Goal: Check status

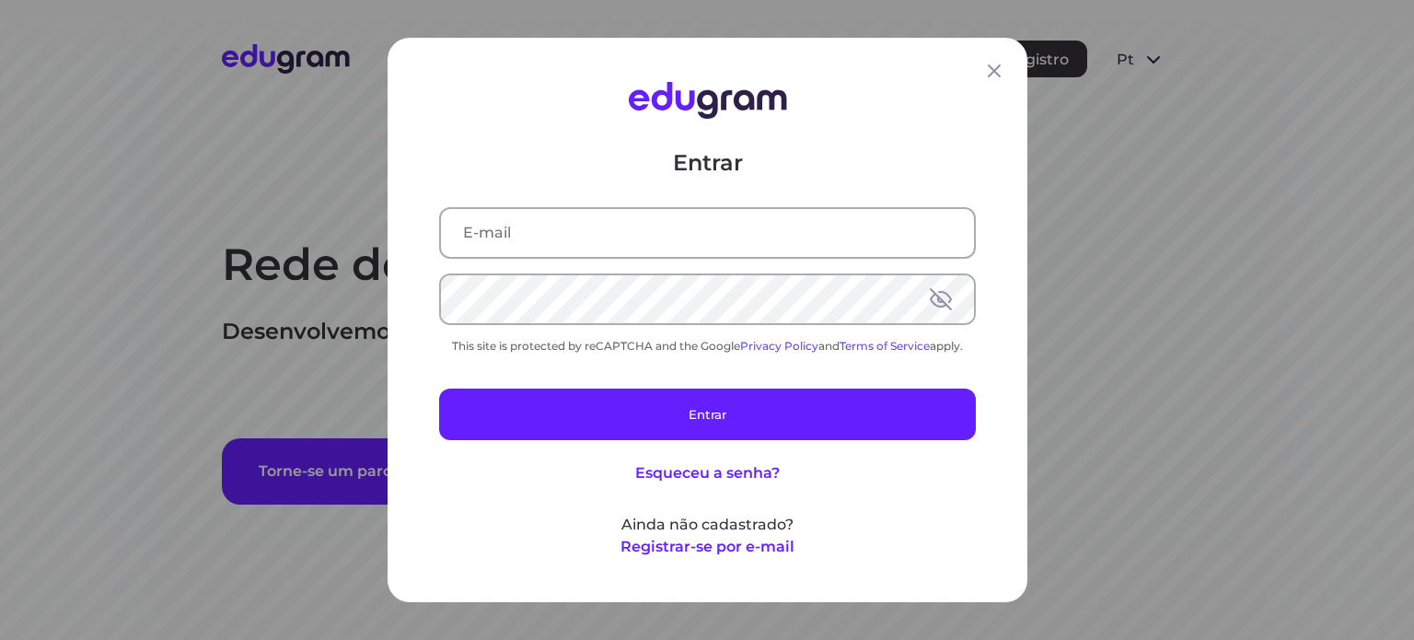
type input "[EMAIL_ADDRESS][DOMAIN_NAME]"
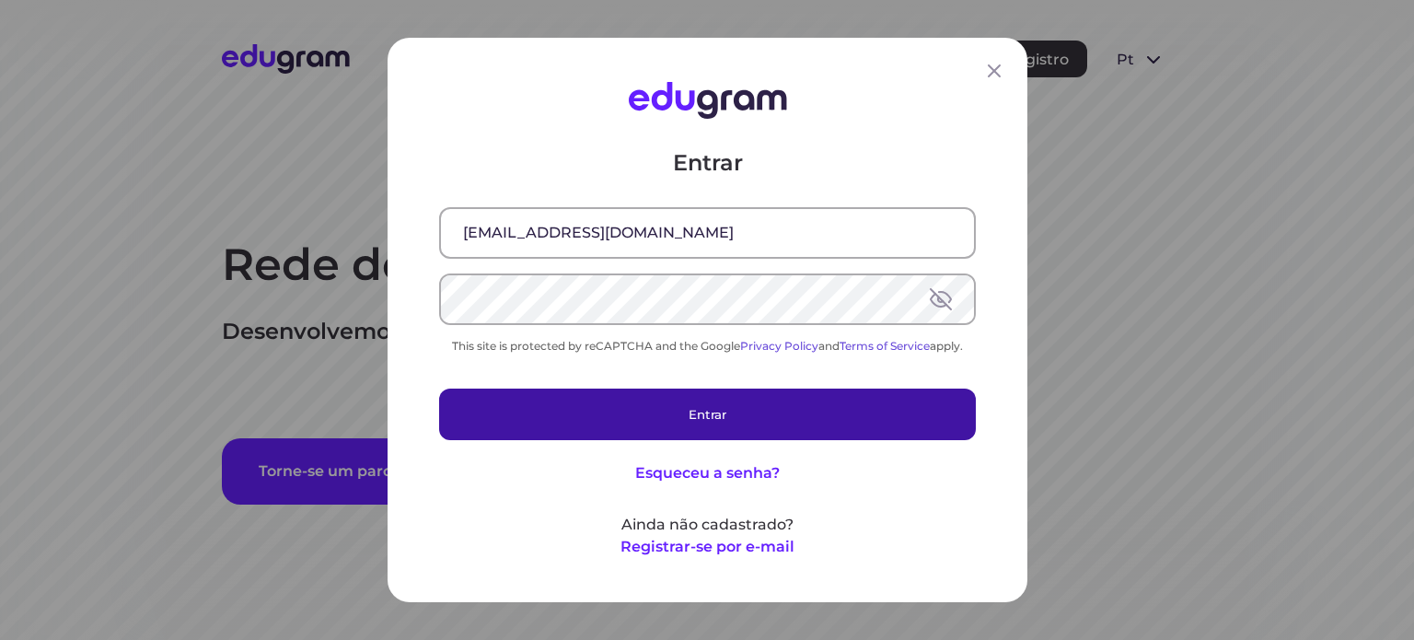
click at [667, 411] on button "Entrar" at bounding box center [707, 415] width 537 height 52
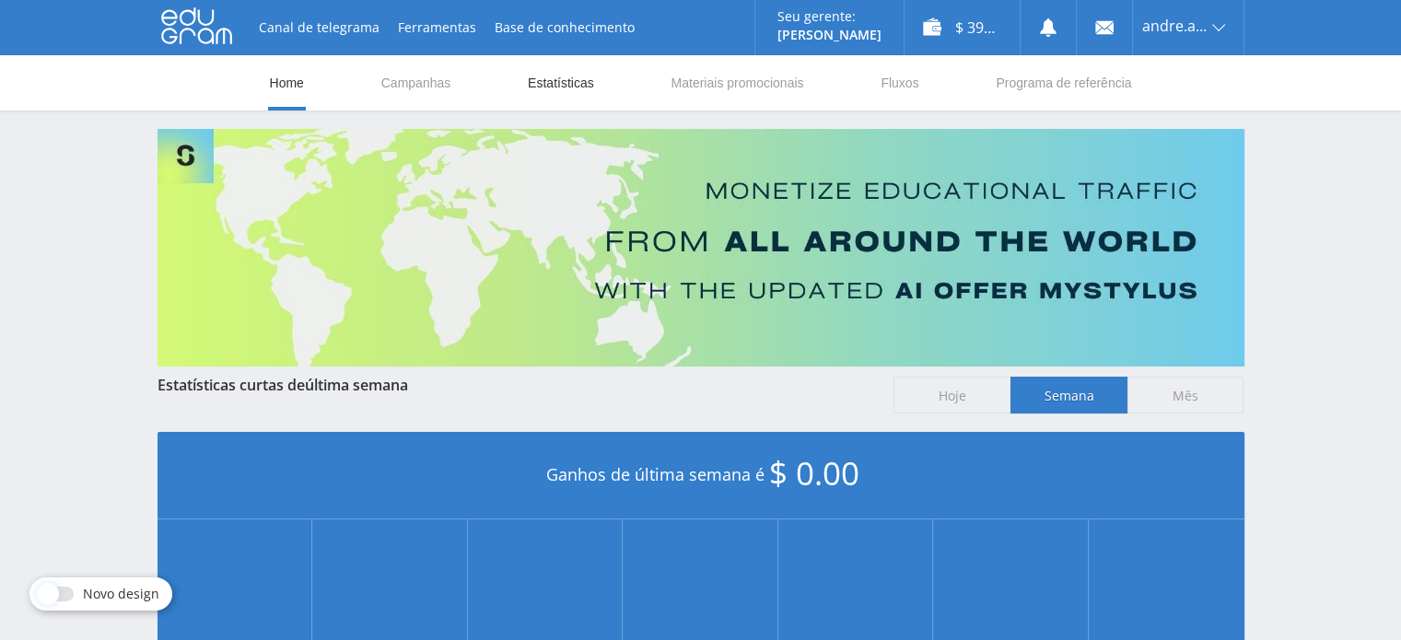
click at [562, 88] on link "Estatísticas" at bounding box center [561, 82] width 70 height 55
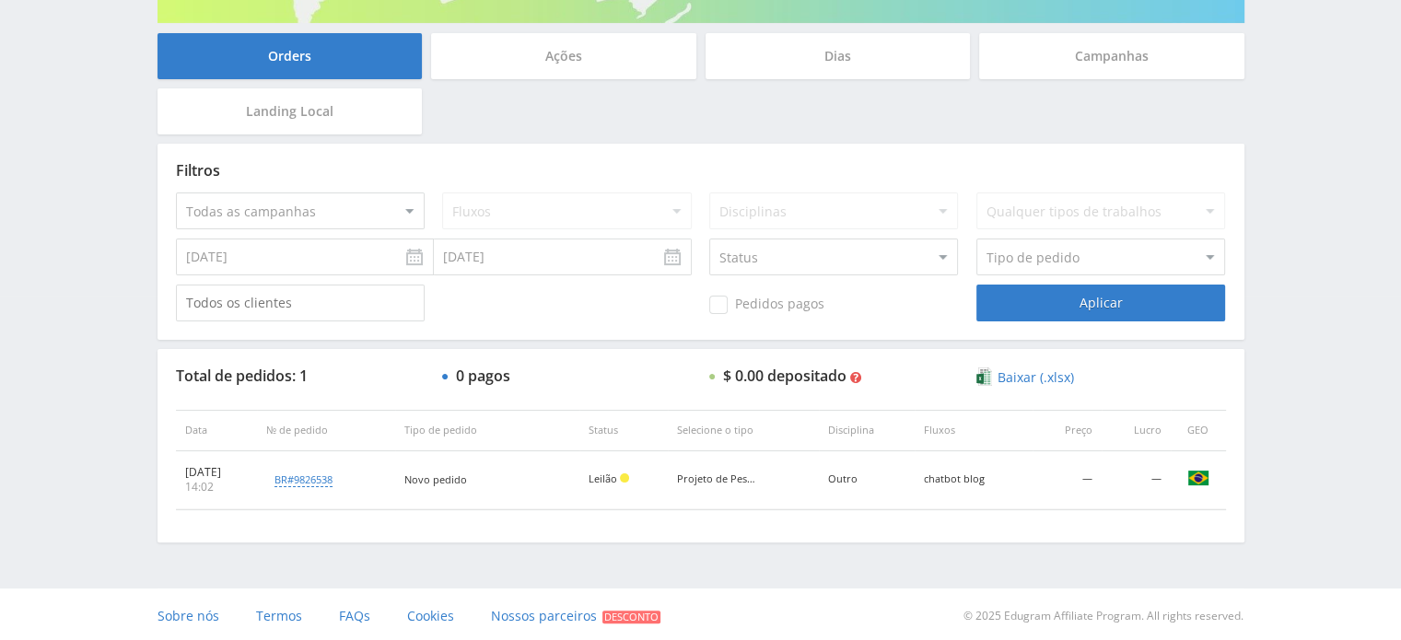
scroll to position [346, 0]
